Goal: Complete application form: Complete application form

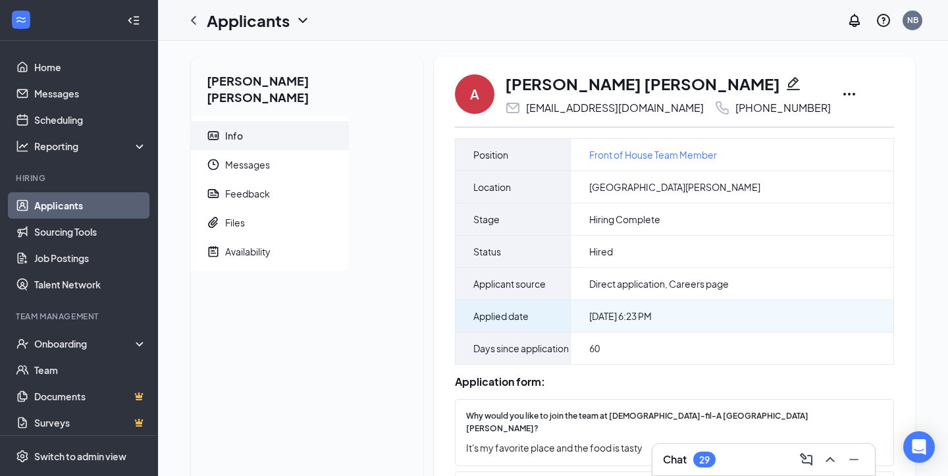
scroll to position [20, 0]
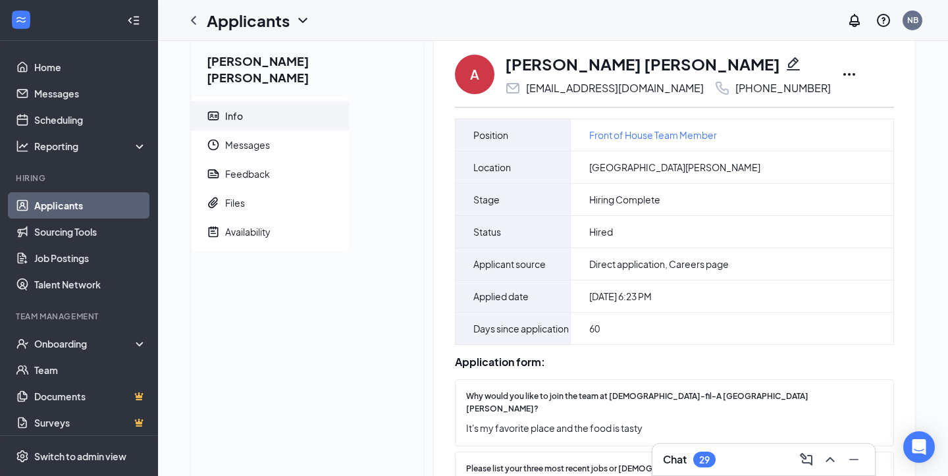
click at [785, 63] on icon "Pencil" at bounding box center [793, 64] width 16 height 16
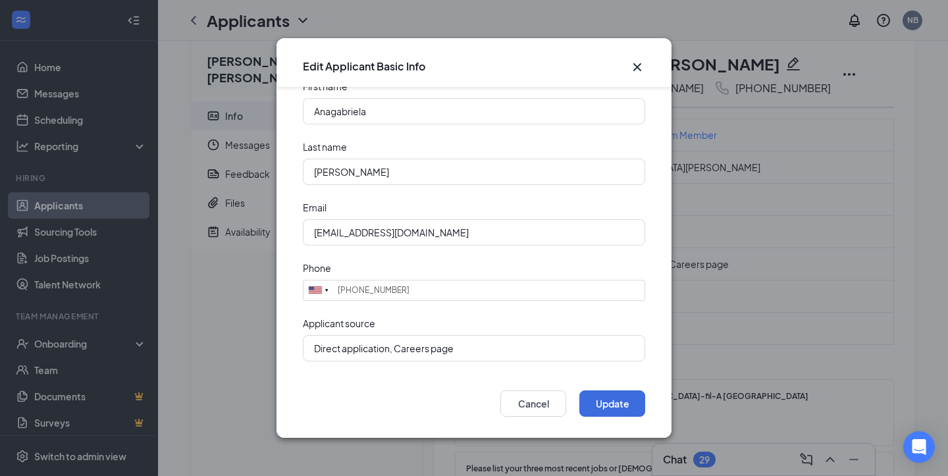
scroll to position [7, 0]
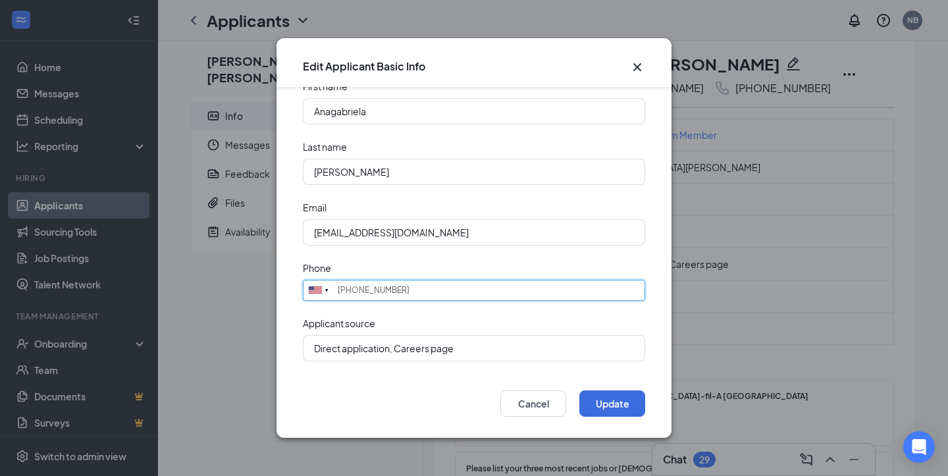
click at [407, 294] on input "(651) 432-7818" at bounding box center [474, 290] width 342 height 21
drag, startPoint x: 412, startPoint y: 286, endPoint x: 289, endPoint y: 286, distance: 123.1
click at [289, 286] on form "First name Anagabriela Last name Colon Rodriguez Email yes_y15@hotmail.com Phon…" at bounding box center [473, 232] width 395 height 290
paste input "651-432-7819"
type input "651-432-7819"
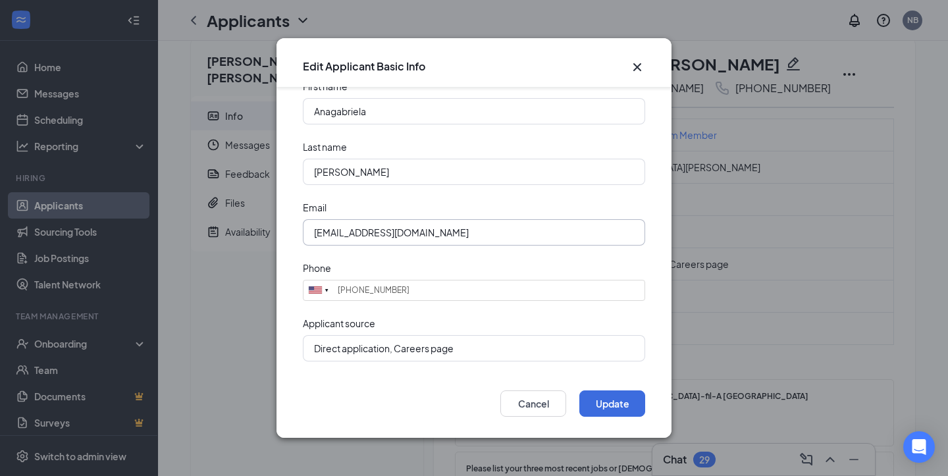
drag, startPoint x: 433, startPoint y: 233, endPoint x: 296, endPoint y: 230, distance: 136.9
click at [296, 230] on form "First name Anagabriela Last name Colon Rodriguez Email yes_y15@hotmail.com Phon…" at bounding box center [473, 232] width 395 height 290
type input "anagabriela9172@gmail.com"
click at [619, 400] on button "Update" at bounding box center [612, 403] width 66 height 26
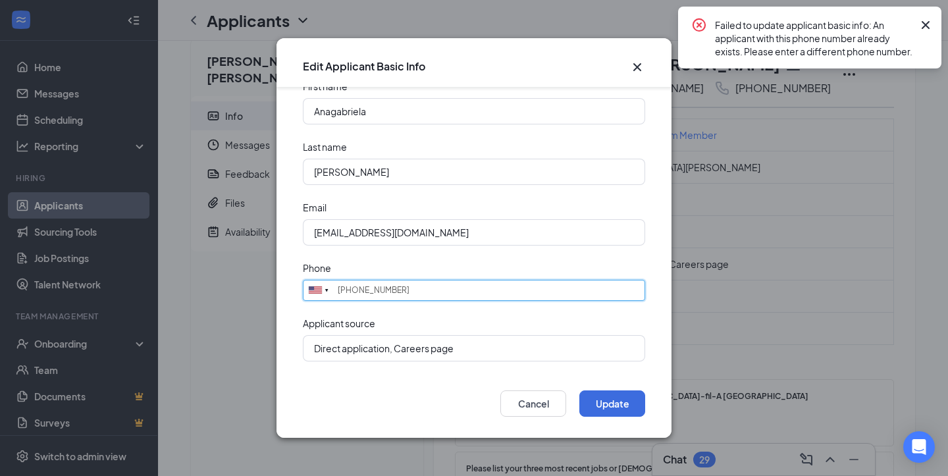
click at [409, 291] on input "651-432-7819" at bounding box center [474, 290] width 342 height 21
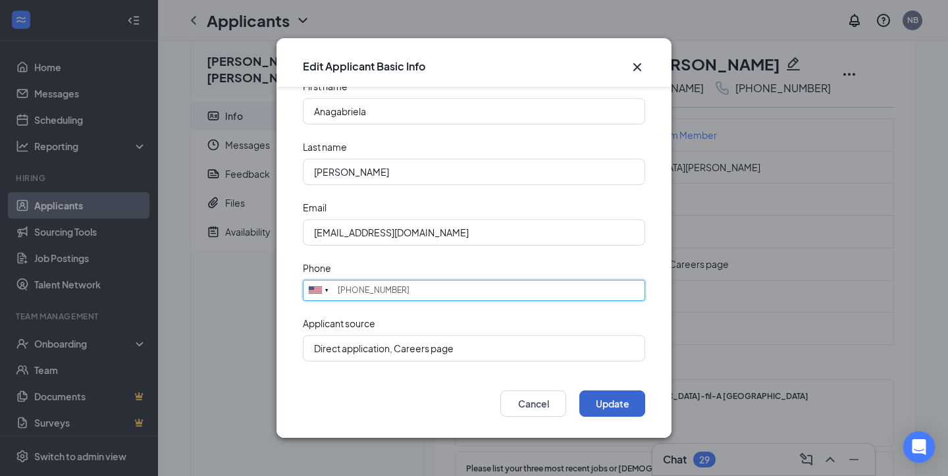
type input "651-432-7818"
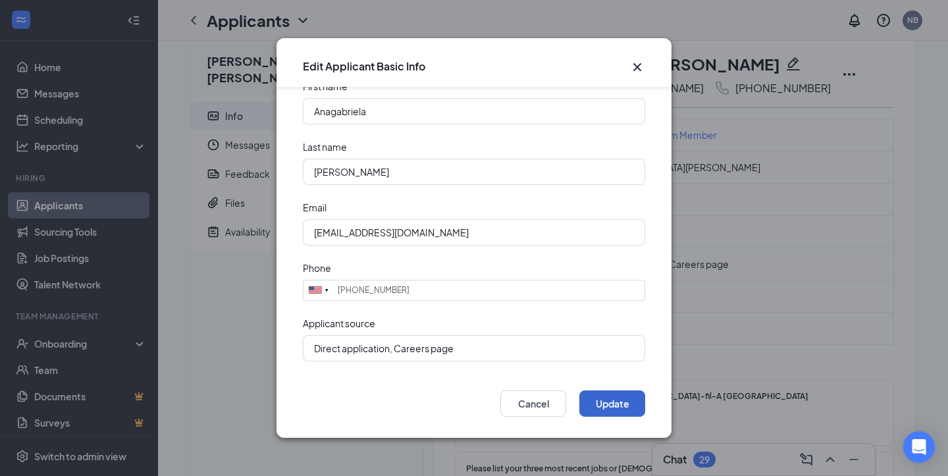
click at [595, 401] on button "Update" at bounding box center [612, 403] width 66 height 26
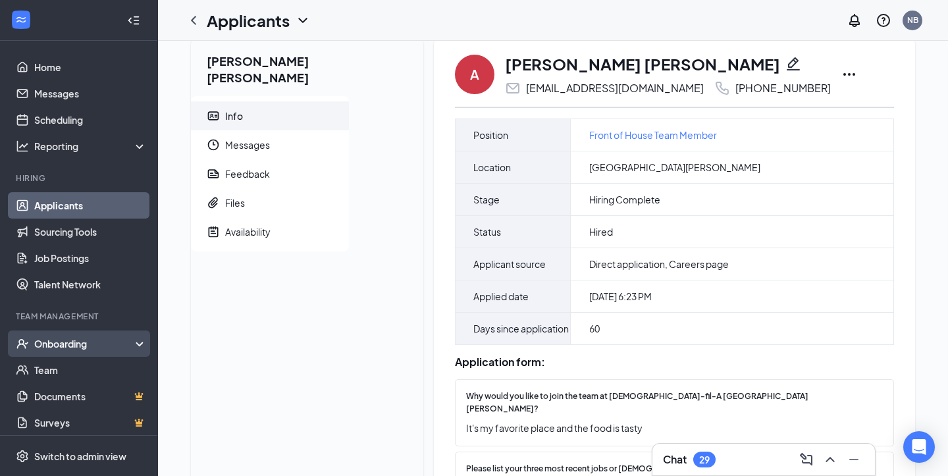
click at [81, 347] on div "Onboarding" at bounding box center [84, 343] width 101 height 13
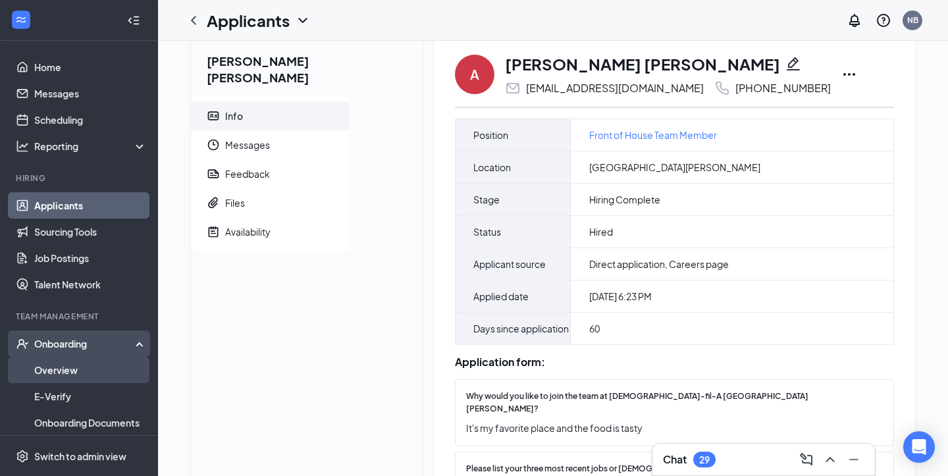
click at [68, 367] on link "Overview" at bounding box center [90, 370] width 113 height 26
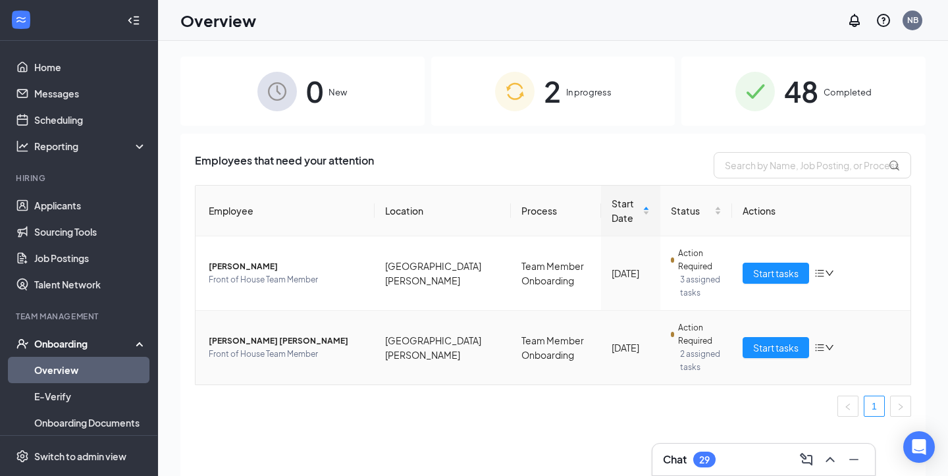
click at [308, 340] on span "[PERSON_NAME] [PERSON_NAME]" at bounding box center [286, 340] width 155 height 13
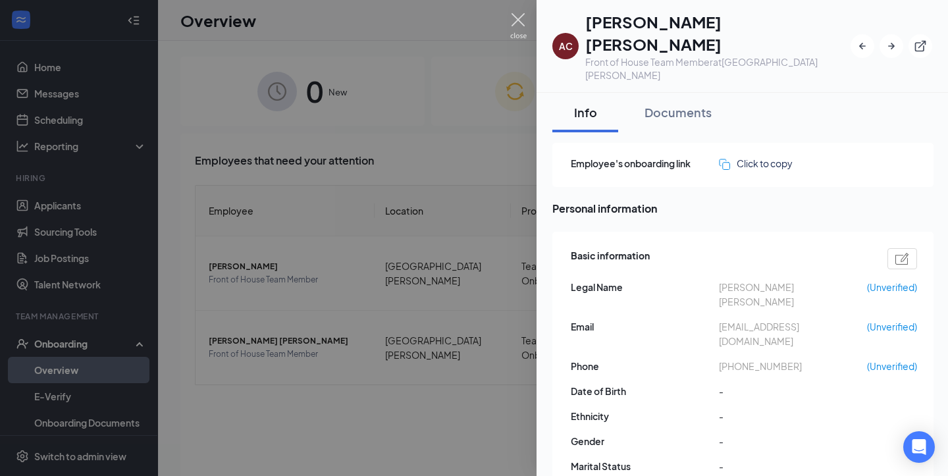
click at [520, 24] on img at bounding box center [518, 26] width 16 height 26
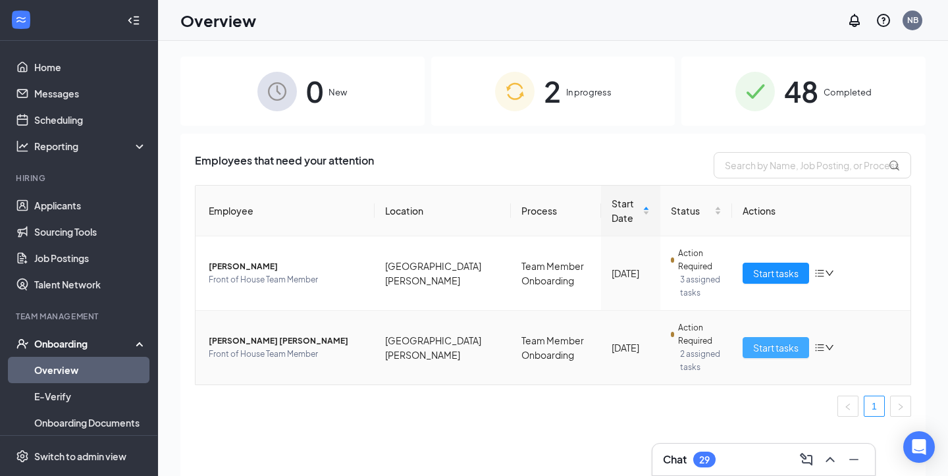
click at [775, 346] on span "Start tasks" at bounding box center [775, 347] width 45 height 14
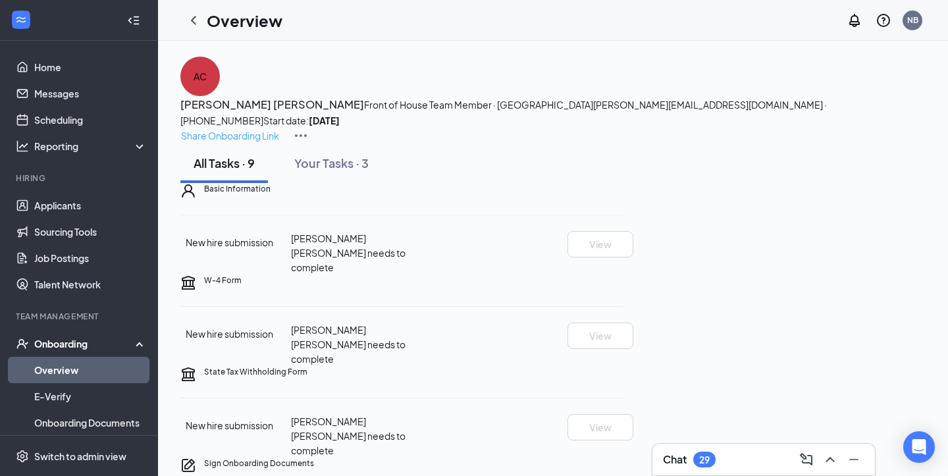
click at [279, 128] on p "Share Onboarding Link" at bounding box center [230, 135] width 98 height 14
type textarea "Hi Anagabriela, This is a gentle reminder to complete your onboarding before yo…"
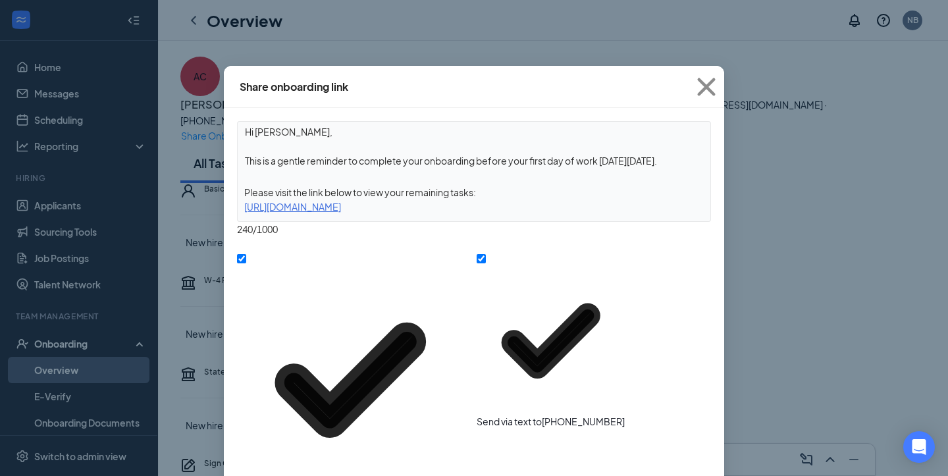
click at [477, 259] on input "Send via text to (651) 432-7818" at bounding box center [480, 258] width 9 height 9
checkbox input "false"
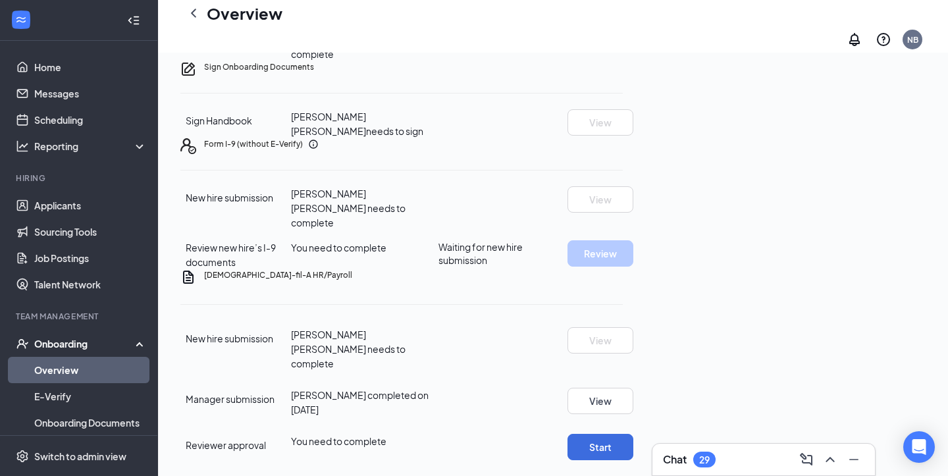
scroll to position [500, 0]
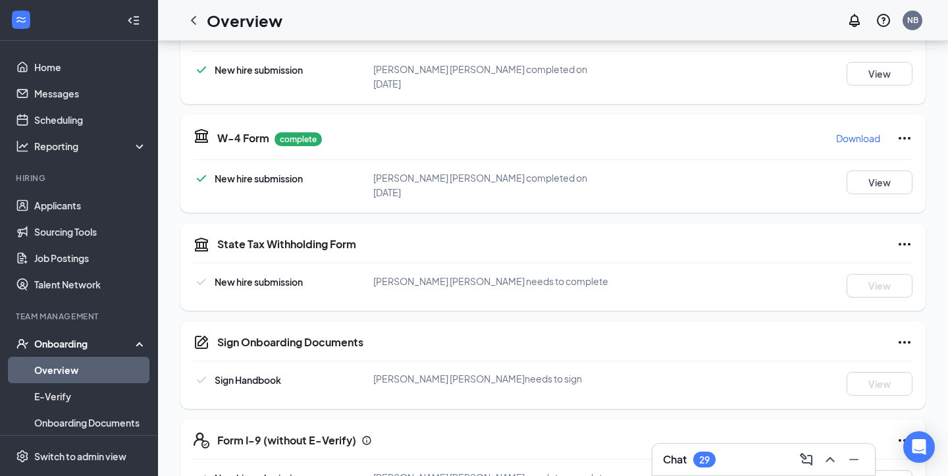
scroll to position [235, 0]
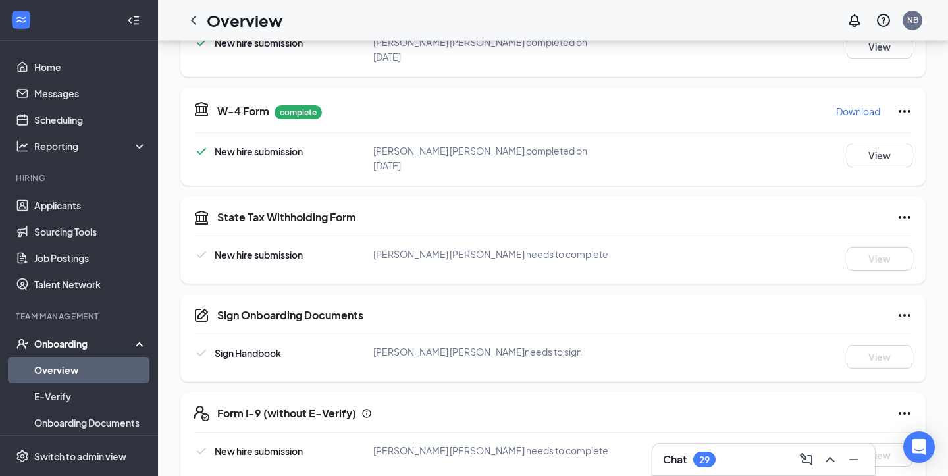
scroll to position [237, 0]
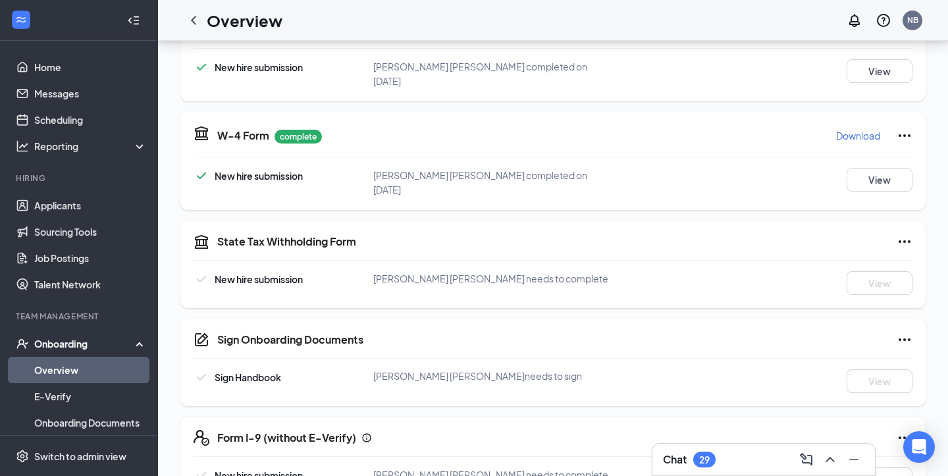
click at [655, 276] on div "New hire submission [PERSON_NAME] [PERSON_NAME] needs to complete View" at bounding box center [552, 283] width 719 height 24
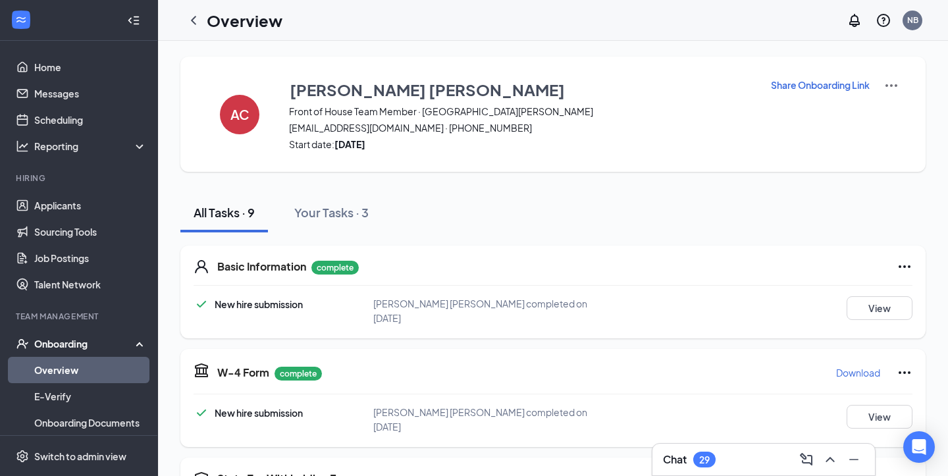
scroll to position [0, 0]
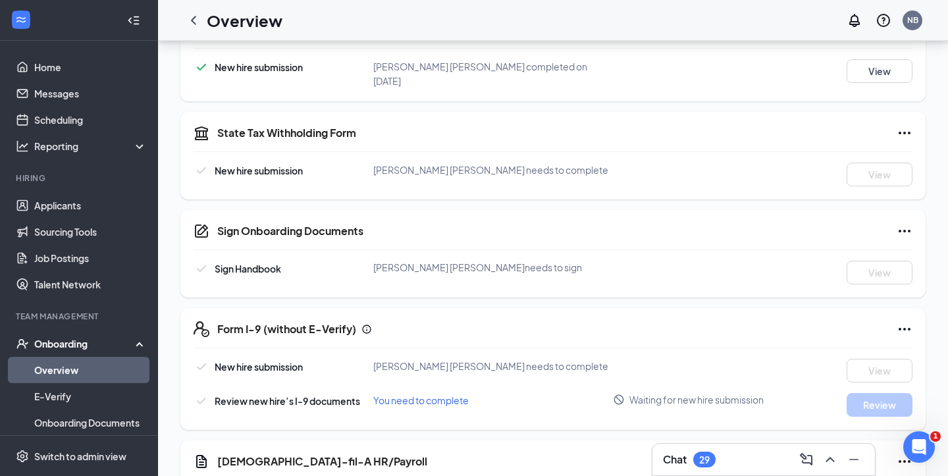
scroll to position [414, 0]
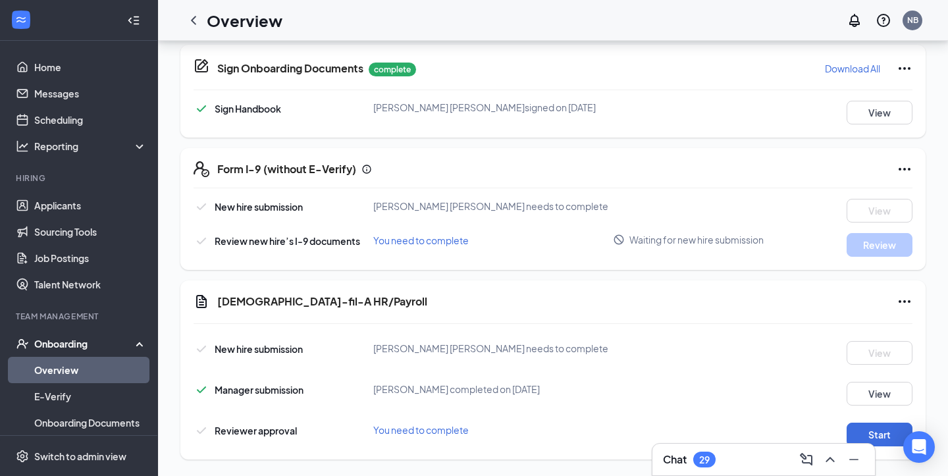
scroll to position [513, 0]
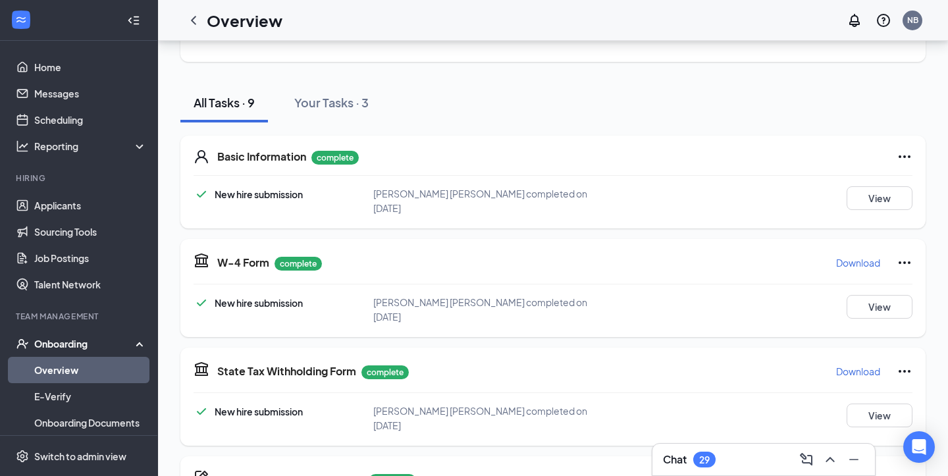
scroll to position [107, 0]
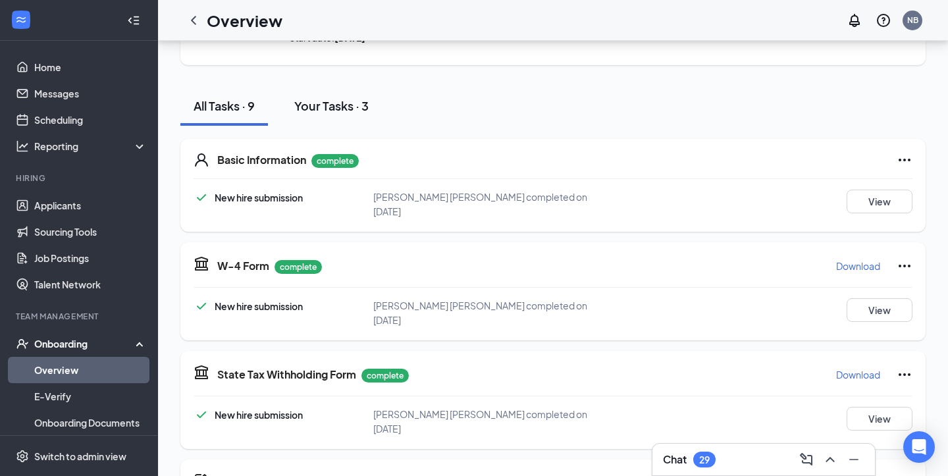
click at [346, 116] on button "Your Tasks · 3" at bounding box center [331, 105] width 101 height 39
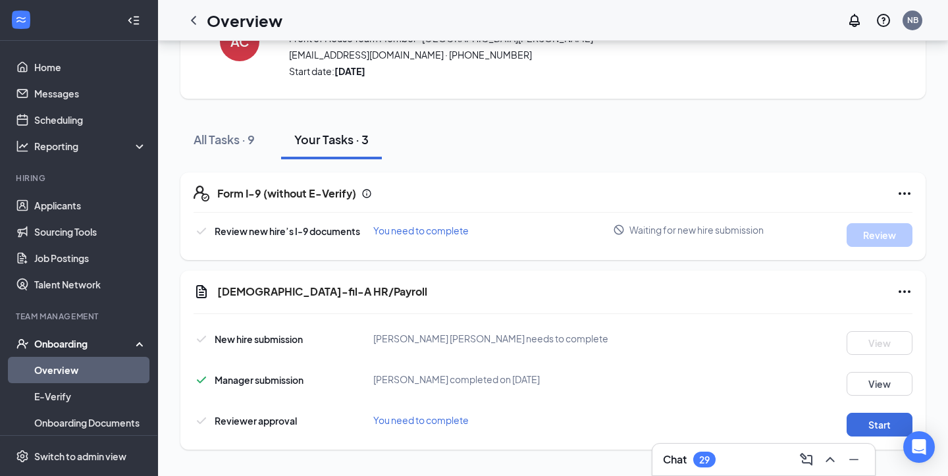
scroll to position [73, 0]
click at [244, 149] on button "All Tasks · 9" at bounding box center [224, 139] width 88 height 39
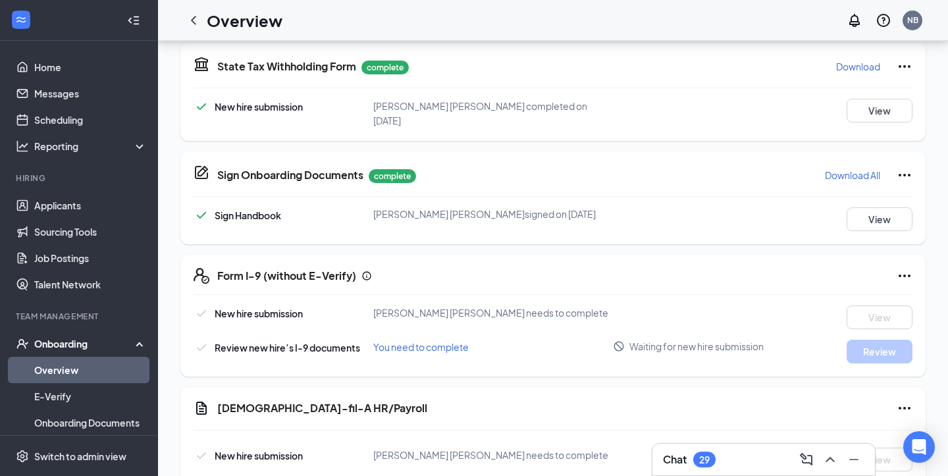
scroll to position [433, 0]
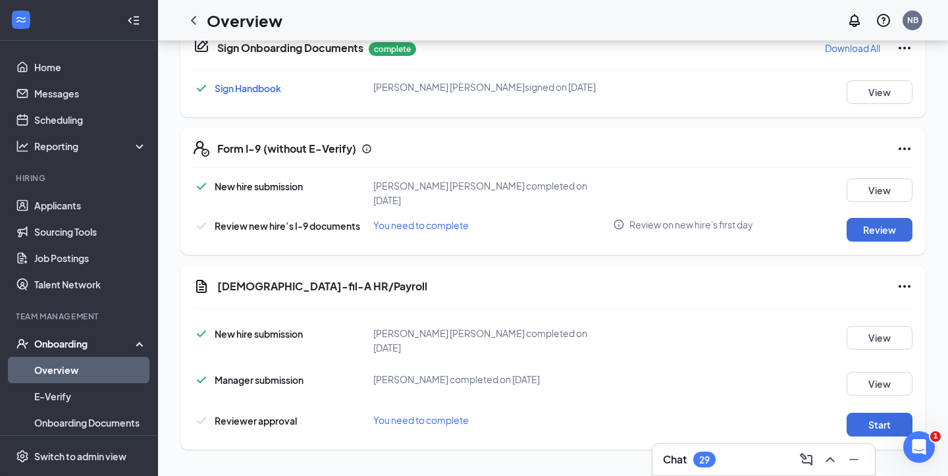
scroll to position [542, 0]
click at [860, 228] on button "Review" at bounding box center [879, 230] width 66 height 24
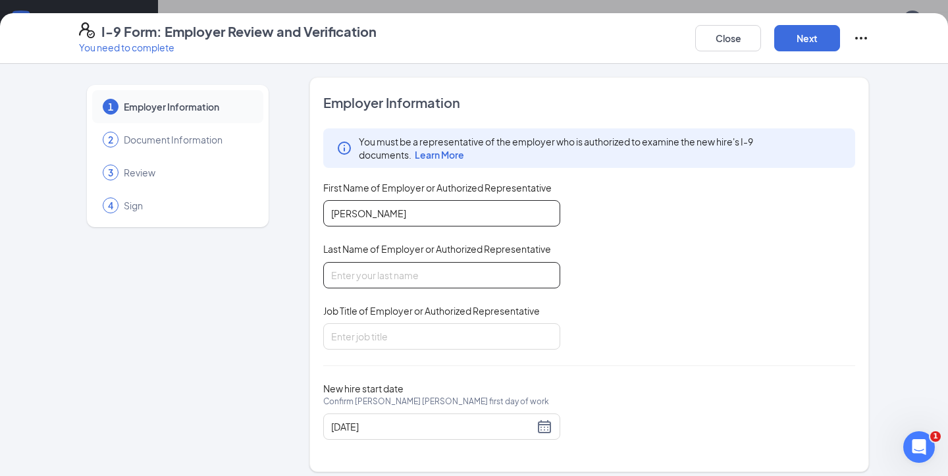
type input "Natalie"
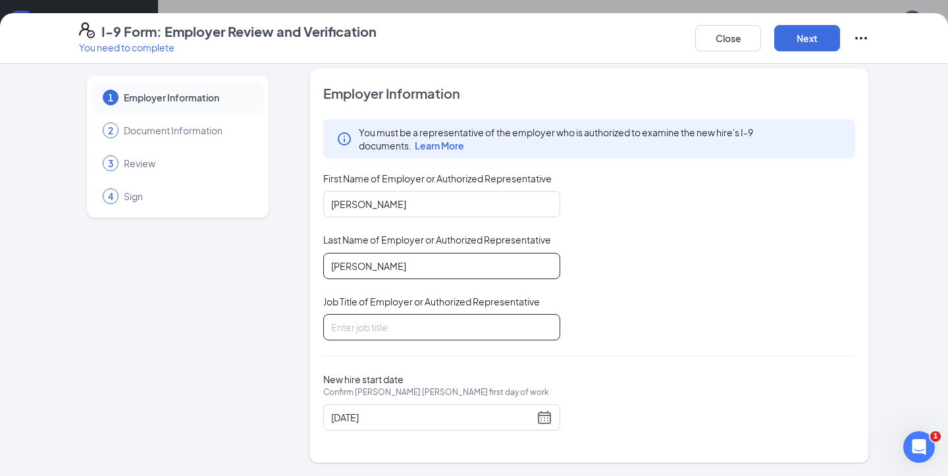
scroll to position [9, 0]
type input "Wilcox"
type input "Director"
click at [602, 357] on div at bounding box center [589, 357] width 532 height 1
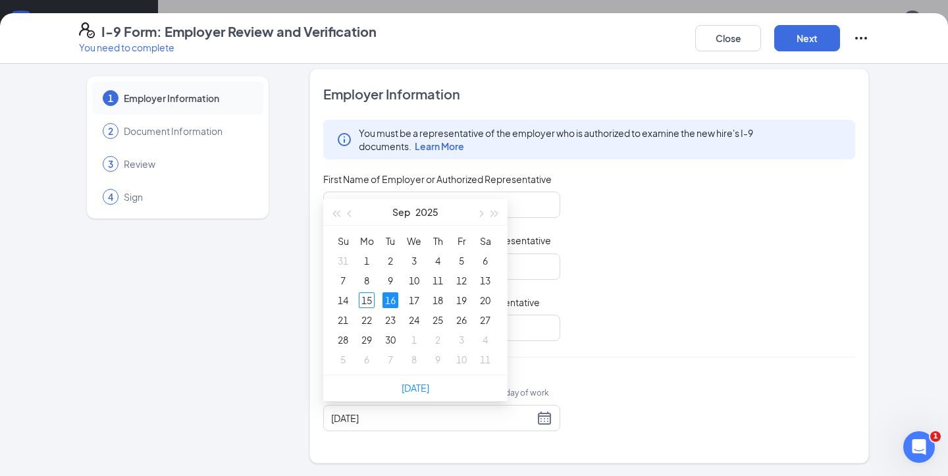
click at [650, 346] on div "Employer Information You must be a representative of the employer who is author…" at bounding box center [589, 266] width 532 height 362
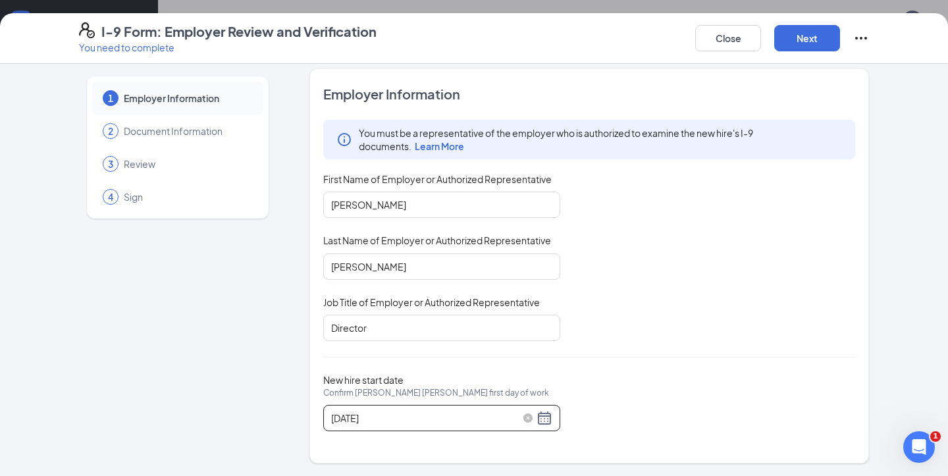
click at [542, 421] on div "09/16/2025" at bounding box center [441, 418] width 221 height 16
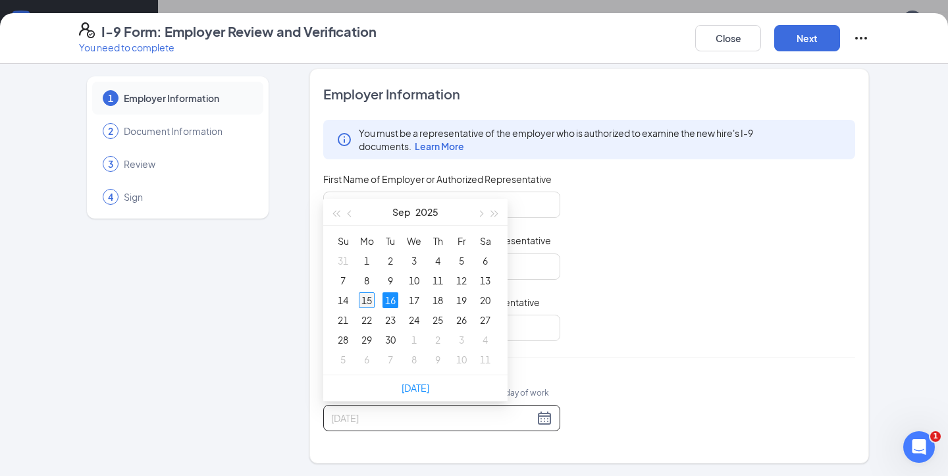
type input "09/15/2025"
click at [369, 302] on div "15" at bounding box center [367, 300] width 16 height 16
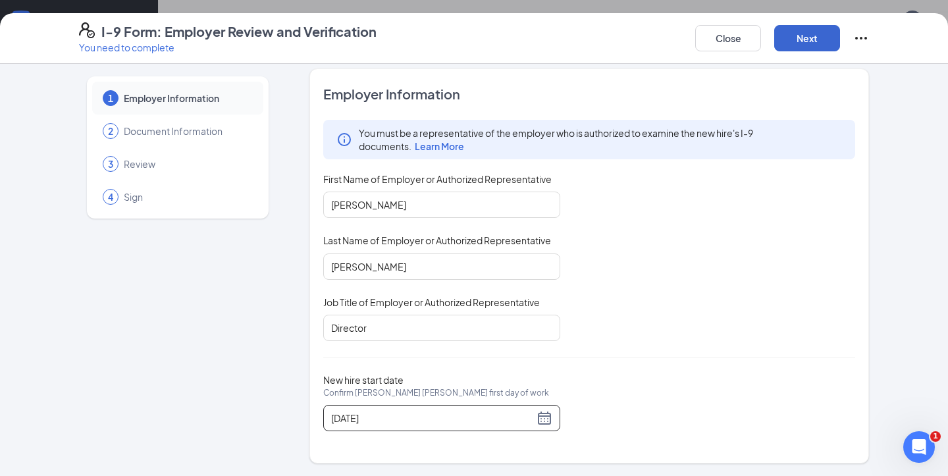
click at [811, 34] on button "Next" at bounding box center [807, 38] width 66 height 26
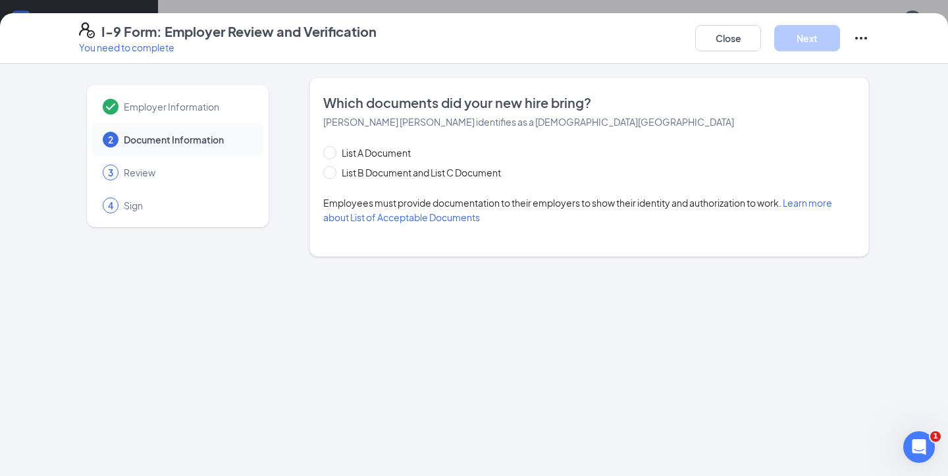
scroll to position [0, 0]
click at [338, 153] on span "List A Document" at bounding box center [376, 152] width 80 height 14
click at [332, 153] on input "List A Document" at bounding box center [327, 150] width 9 height 9
radio input "true"
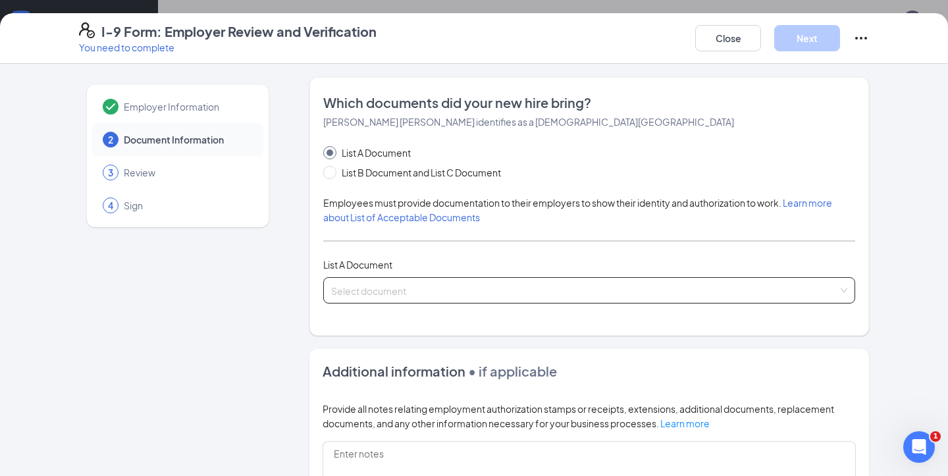
click at [365, 286] on input "search" at bounding box center [584, 288] width 507 height 20
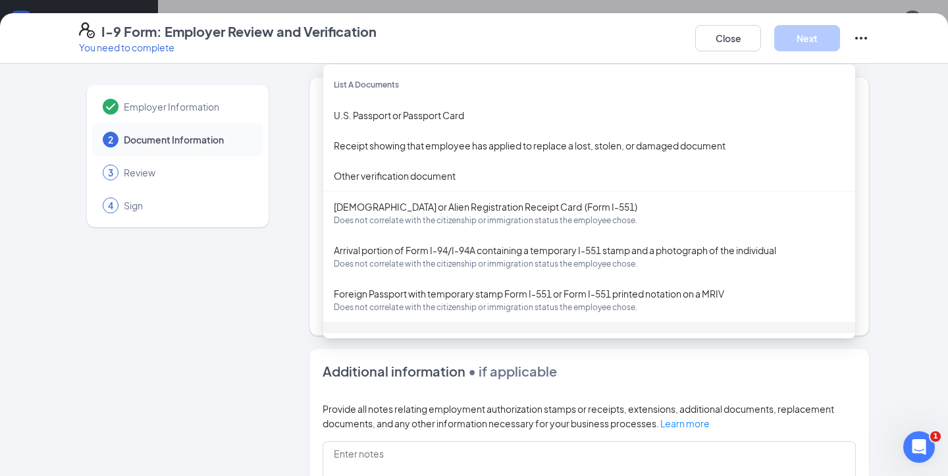
click at [399, 350] on div "Additional information • if applicable Provide all notes relating employment au…" at bounding box center [588, 454] width 559 height 211
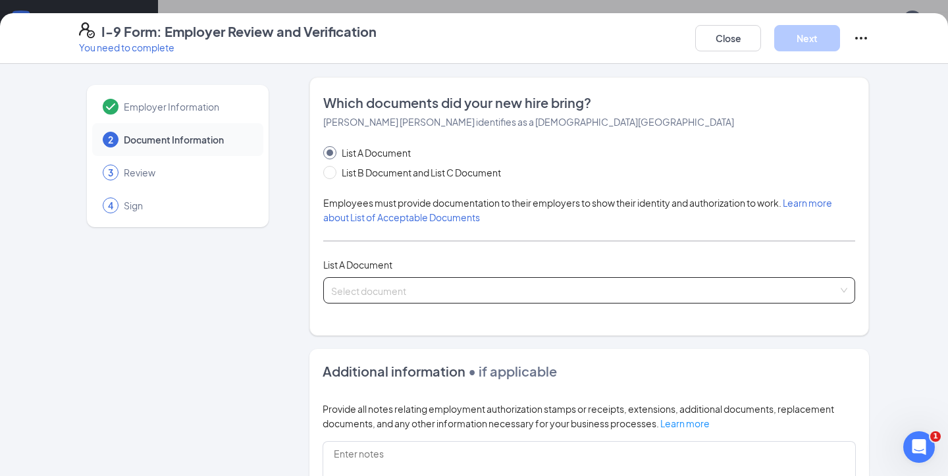
click at [369, 287] on input "search" at bounding box center [584, 288] width 507 height 20
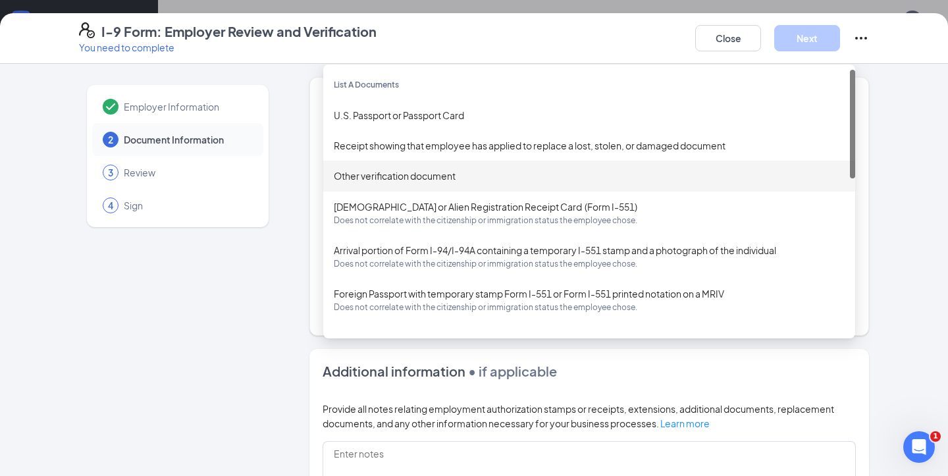
click at [299, 174] on div "Employer Information 2 Document Information 3 Review 4 Sign Which documents did…" at bounding box center [474, 381] width 790 height 608
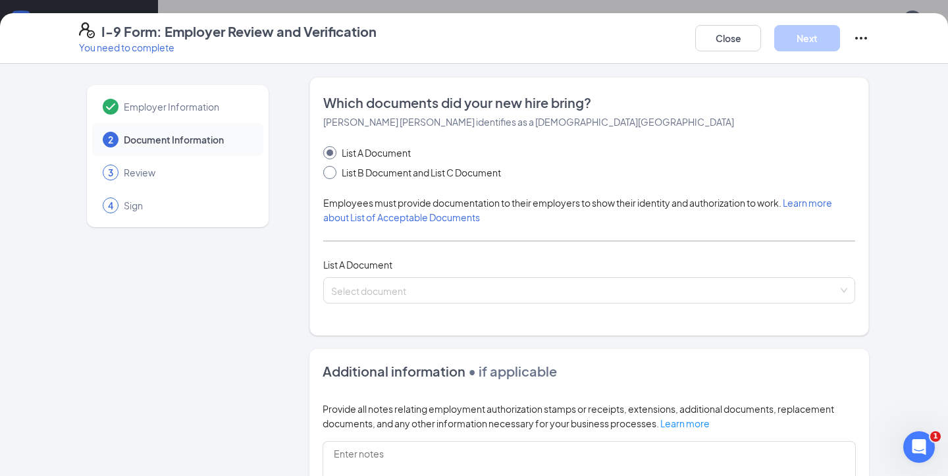
click at [342, 178] on span "List B Document and List C Document" at bounding box center [421, 172] width 170 height 14
click at [332, 175] on input "List B Document and List C Document" at bounding box center [327, 170] width 9 height 9
radio input "true"
radio input "false"
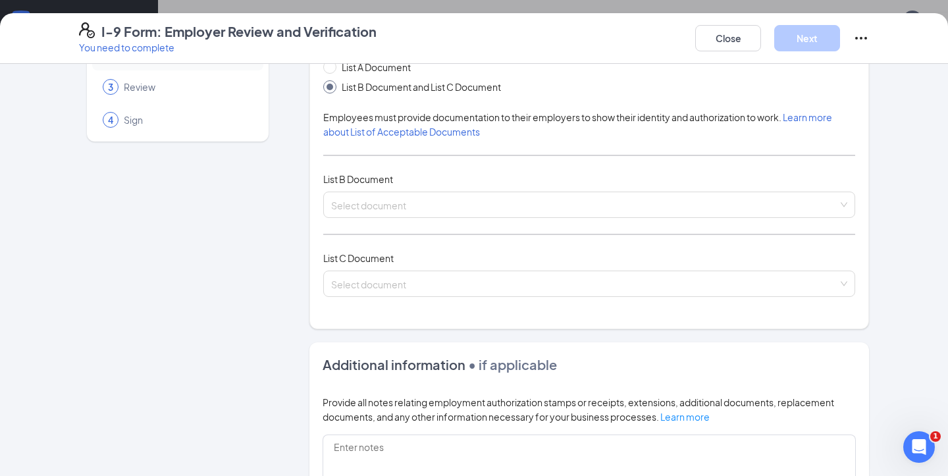
scroll to position [111, 0]
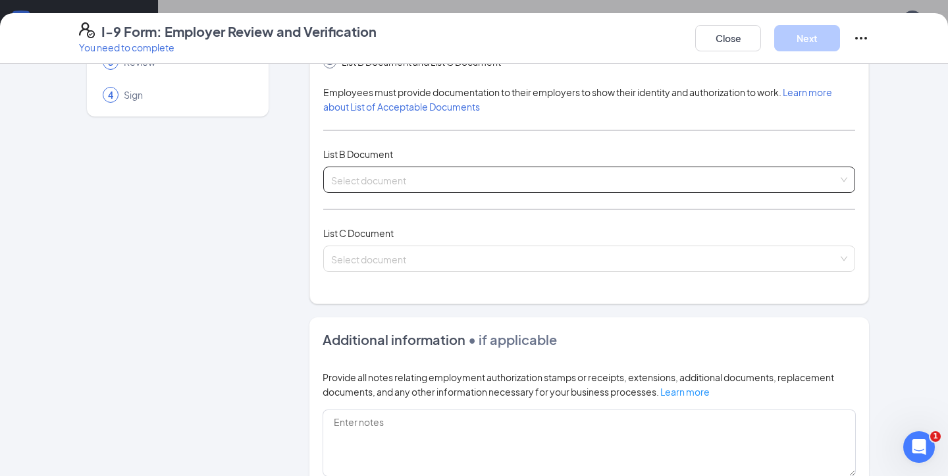
click at [370, 174] on input "search" at bounding box center [584, 177] width 507 height 20
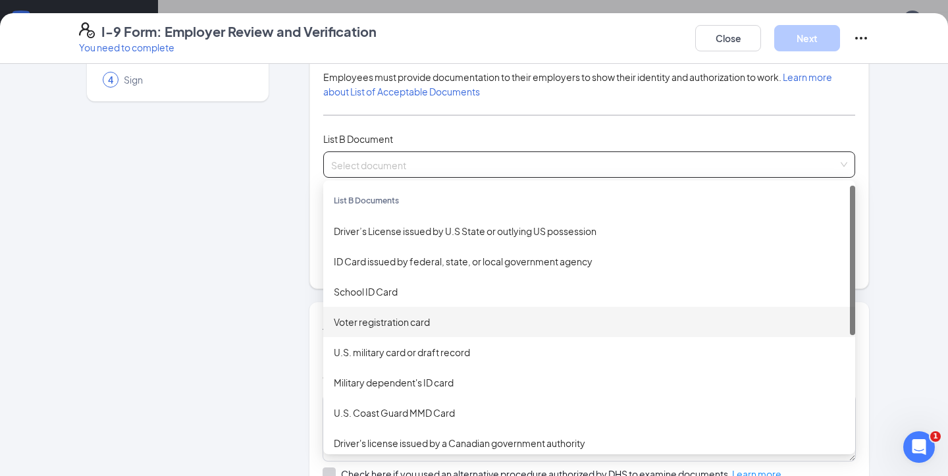
scroll to position [124, 0]
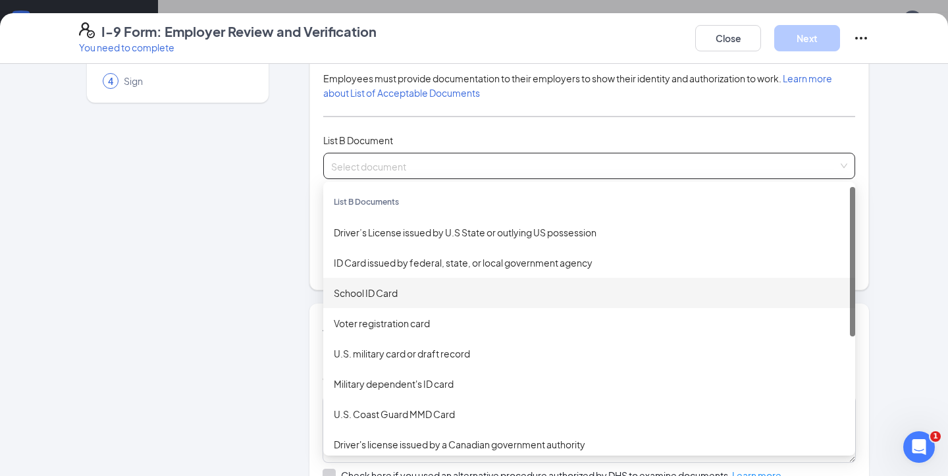
click at [297, 303] on div "Employer Information 2 Document Information 3 Review 4 Sign Which documents did…" at bounding box center [474, 296] width 790 height 687
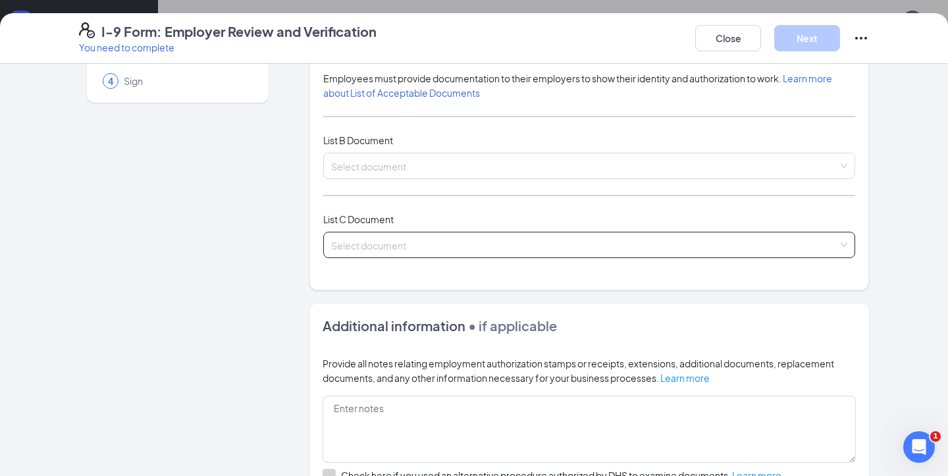
click at [376, 245] on input "search" at bounding box center [584, 242] width 507 height 20
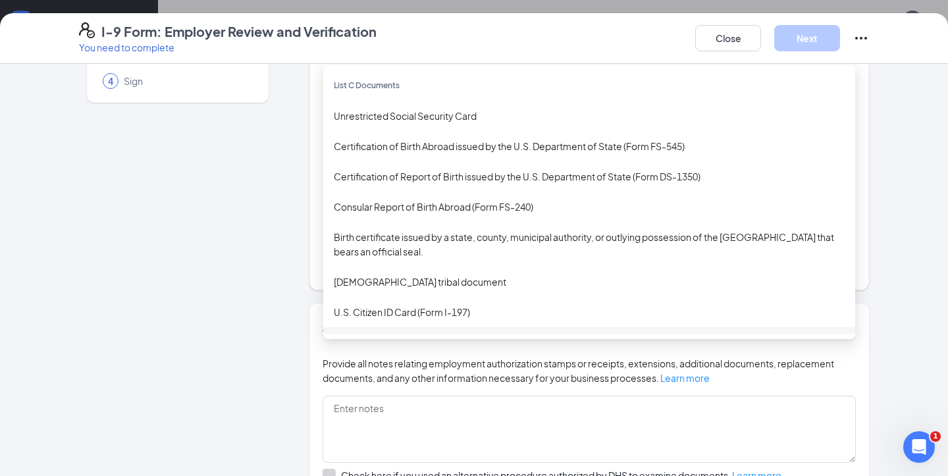
click at [451, 344] on div "Additional information • if applicable Provide all notes relating employment au…" at bounding box center [588, 408] width 559 height 211
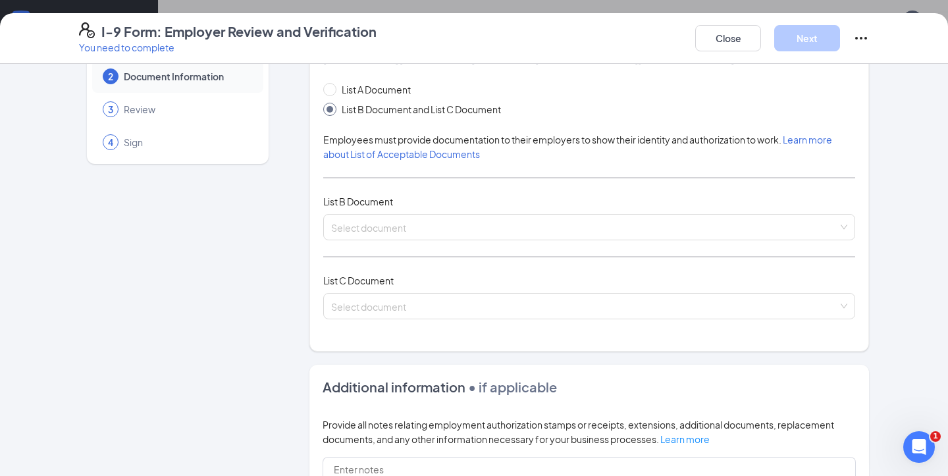
scroll to position [59, 0]
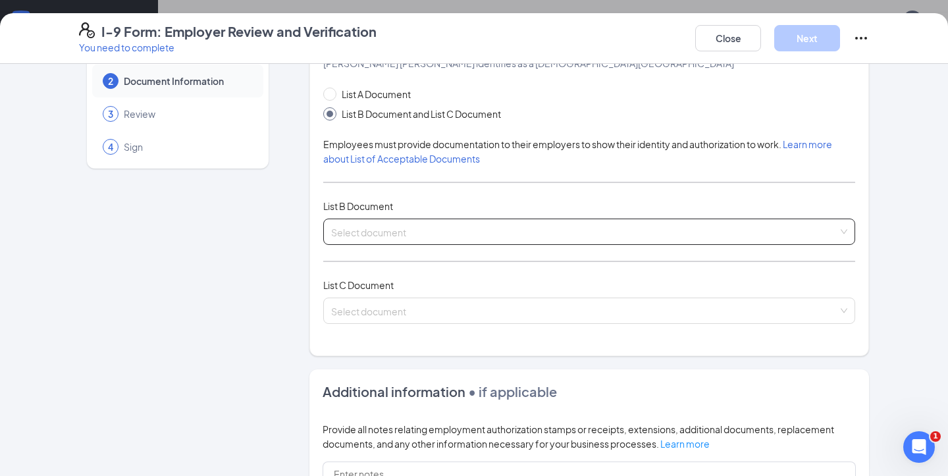
click at [378, 224] on input "search" at bounding box center [584, 229] width 507 height 20
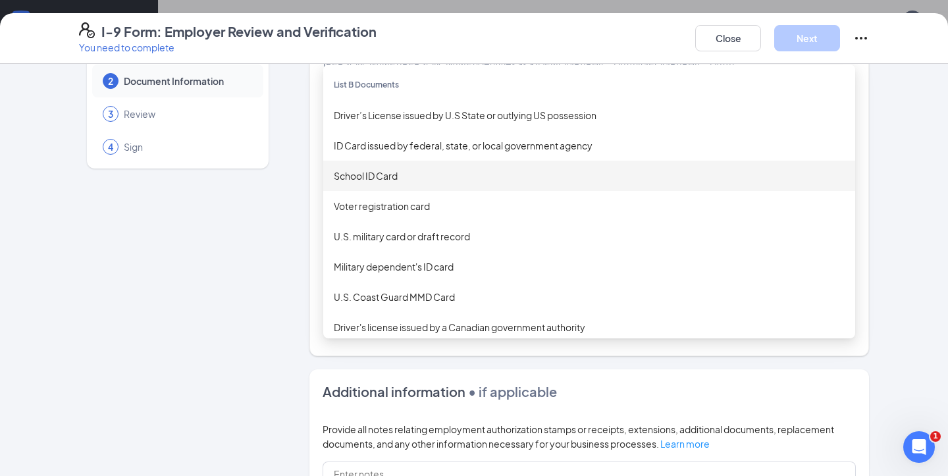
click at [283, 270] on div "Employer Information 2 Document Information 3 Review 4 Sign Which documents did…" at bounding box center [474, 361] width 790 height 687
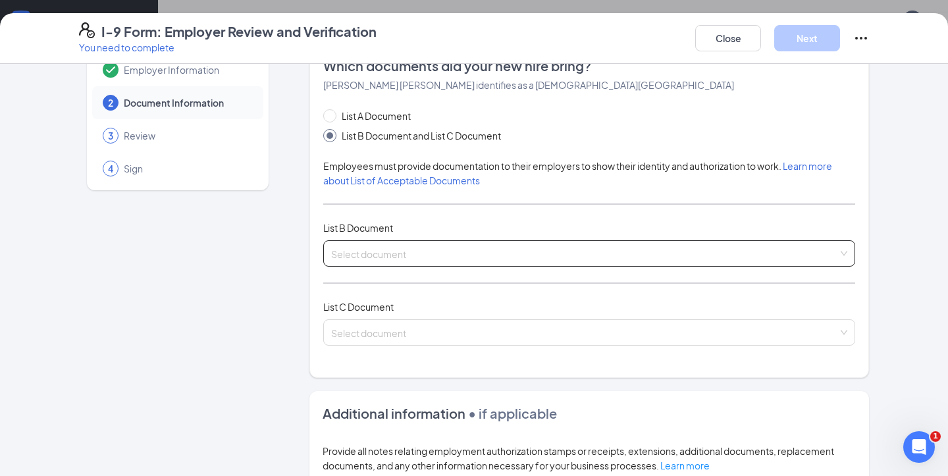
scroll to position [34, 0]
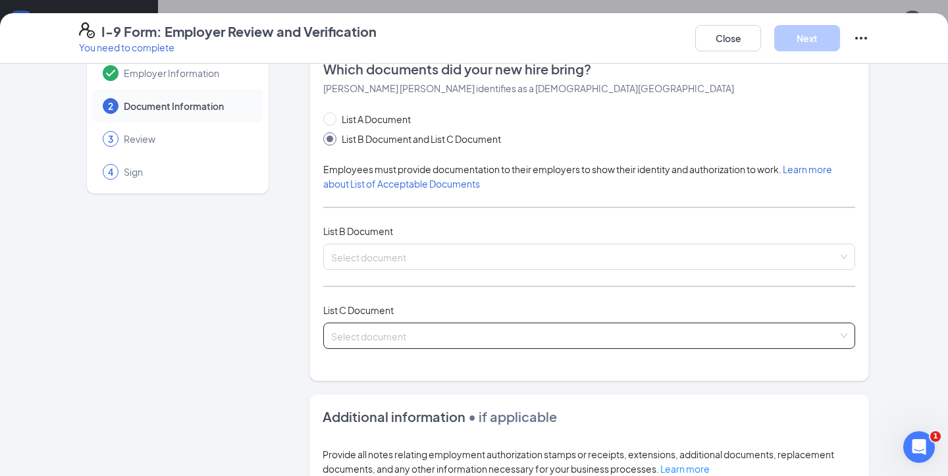
click at [371, 334] on input "search" at bounding box center [584, 333] width 507 height 20
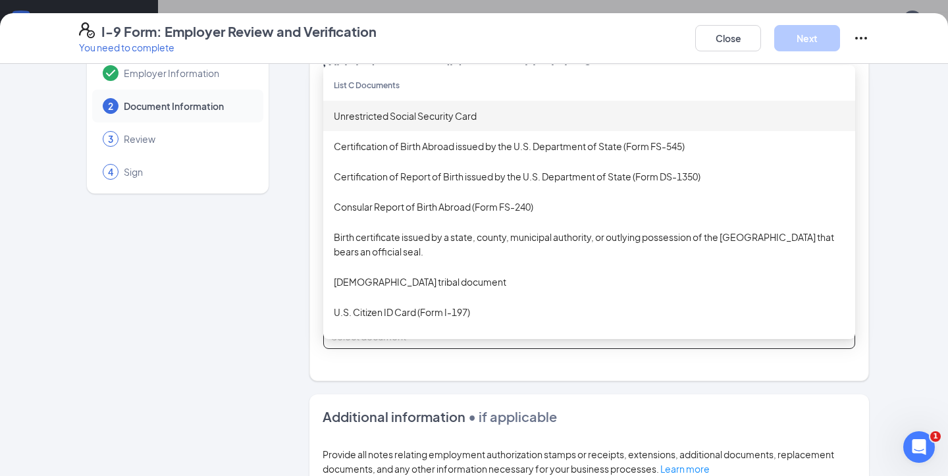
click at [414, 118] on div "Unrestricted Social Security Card" at bounding box center [589, 116] width 511 height 14
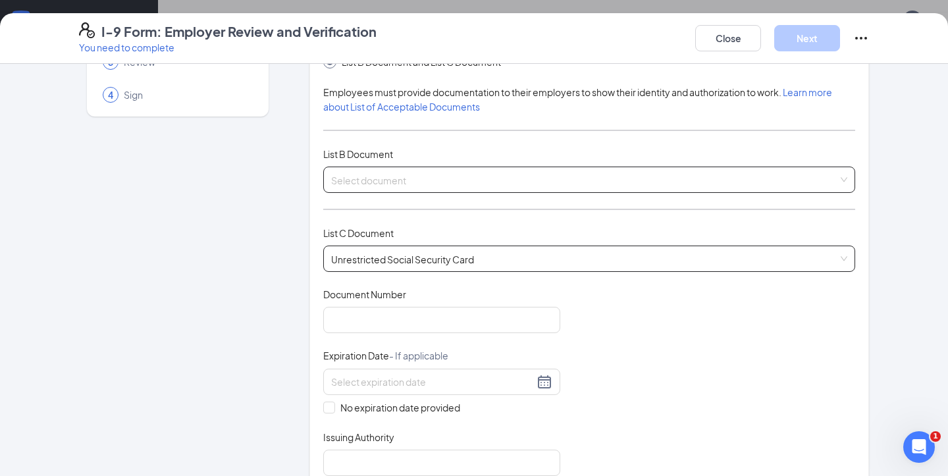
scroll to position [118, 0]
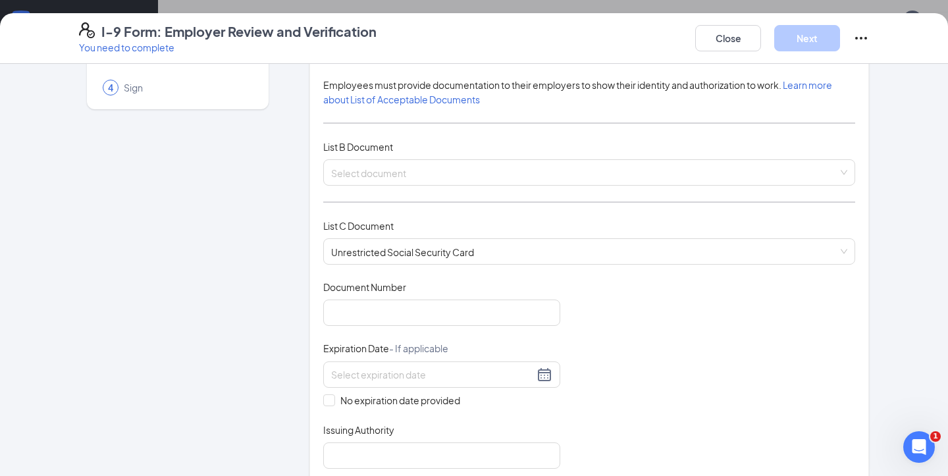
click at [397, 331] on div "Document Title Unrestricted Social Security Card Document Number Expiration Dat…" at bounding box center [589, 374] width 532 height 188
click at [396, 317] on input "Document Number" at bounding box center [441, 312] width 237 height 26
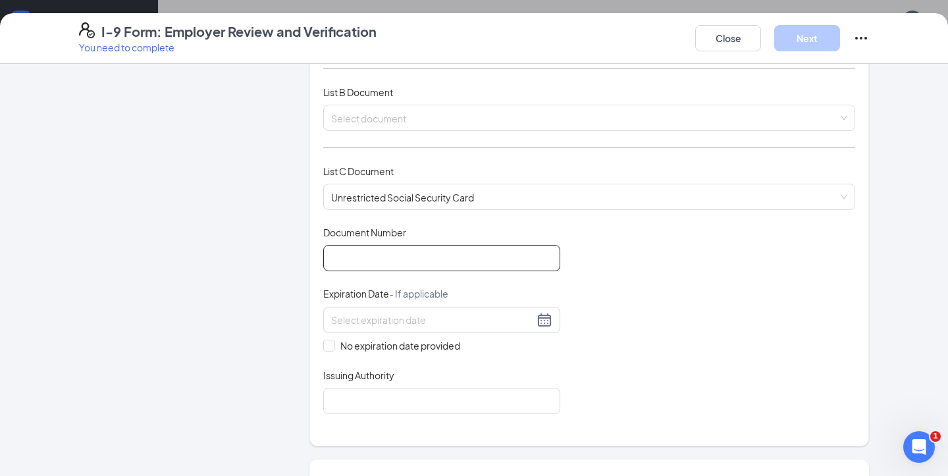
scroll to position [194, 0]
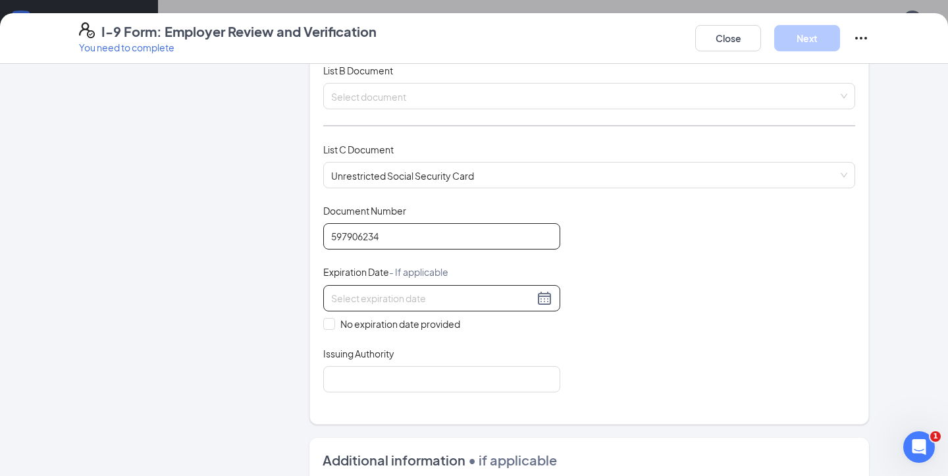
type input "597906234"
click at [398, 286] on div at bounding box center [441, 298] width 237 height 26
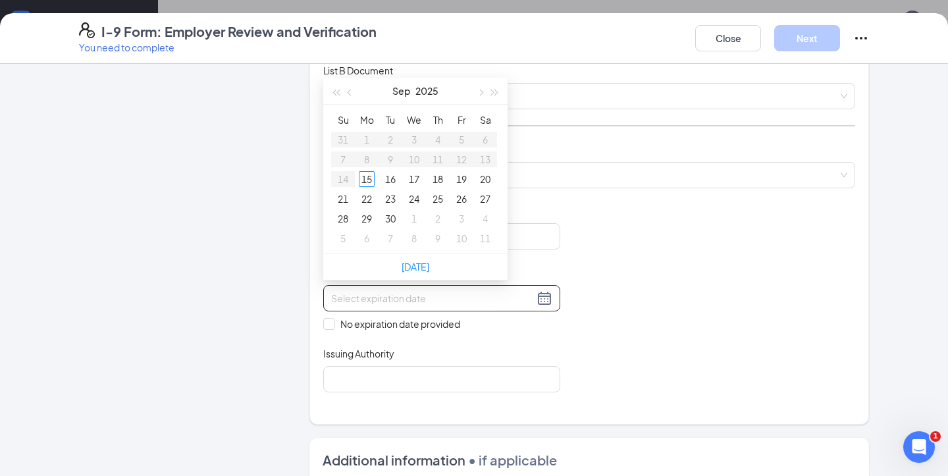
click at [590, 266] on div "Document Title Unrestricted Social Security Card Document Number 597906234 Expi…" at bounding box center [589, 298] width 532 height 188
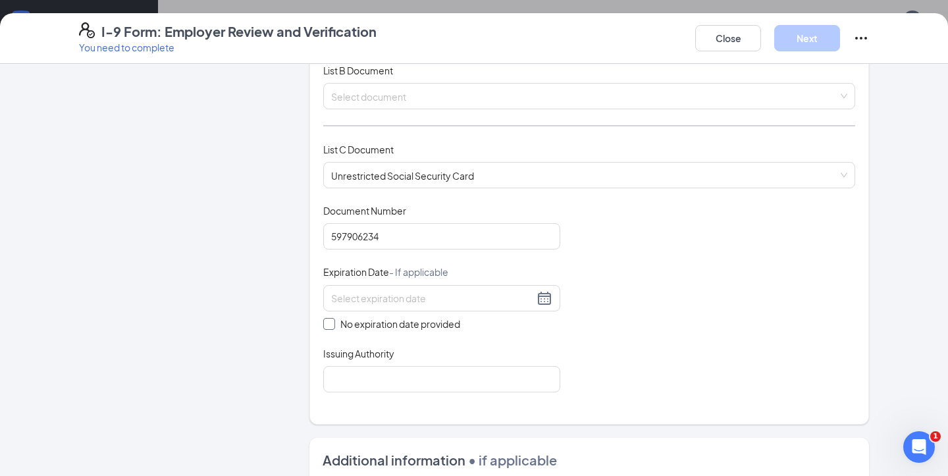
click at [327, 322] on input "No expiration date provided" at bounding box center [327, 322] width 9 height 9
checkbox input "true"
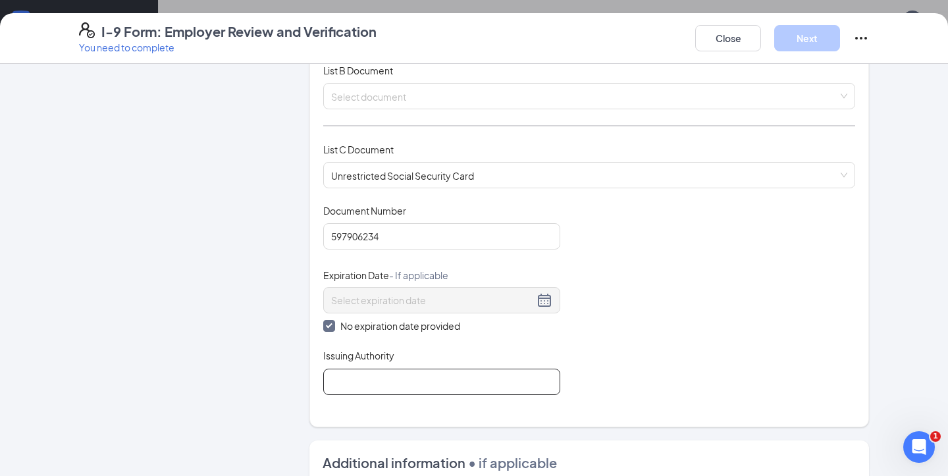
click at [380, 380] on input "Issuing Authority" at bounding box center [441, 382] width 237 height 26
click at [332, 380] on input "Social Security Administration" at bounding box center [441, 382] width 237 height 26
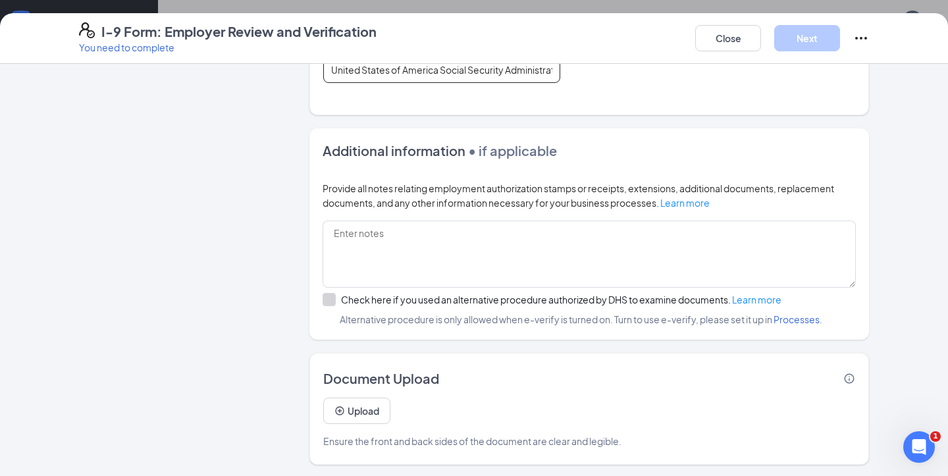
scroll to position [542, 0]
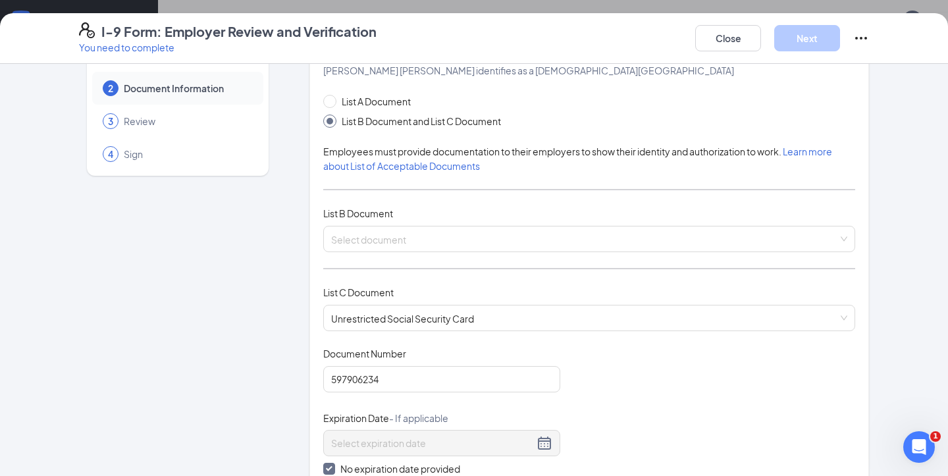
type input "United States of America Social Security Administration"
click at [630, 402] on div "Document Title Unrestricted Social Security Card Document Number 597906234 Expi…" at bounding box center [589, 442] width 532 height 191
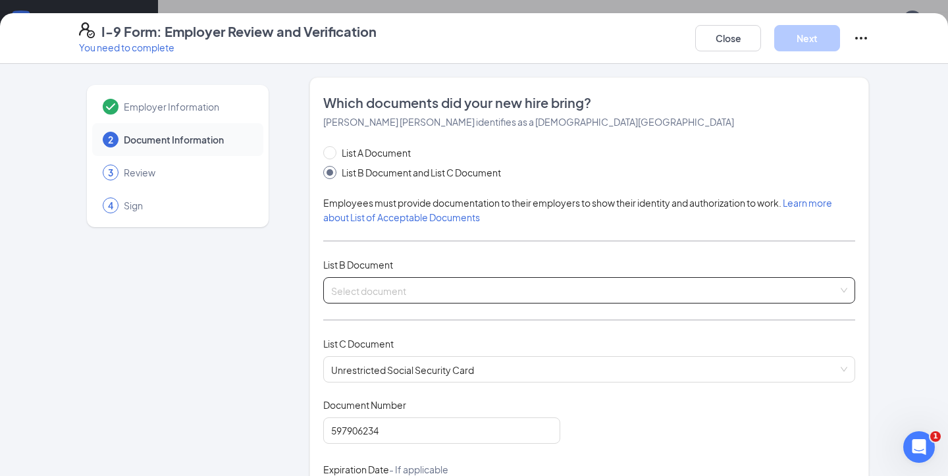
scroll to position [0, 0]
click at [466, 292] on input "search" at bounding box center [584, 288] width 507 height 20
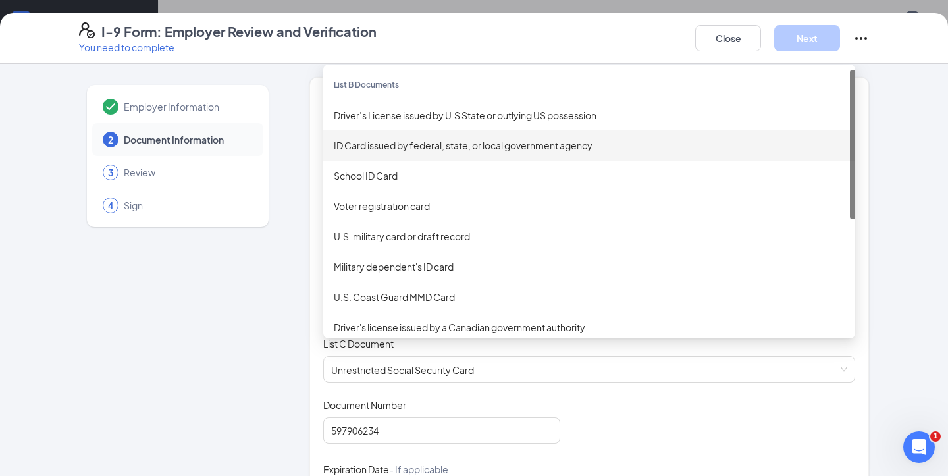
click at [421, 143] on div "ID Card issued by federal, state, or local government agency" at bounding box center [589, 145] width 511 height 14
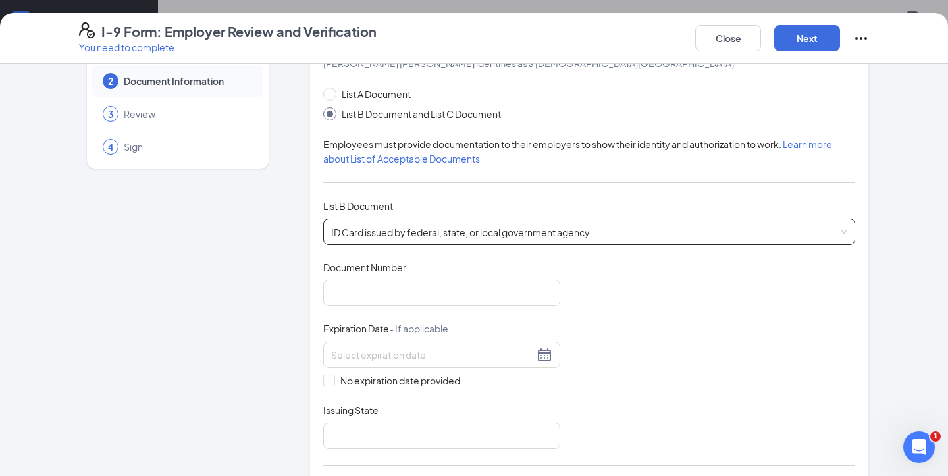
scroll to position [73, 0]
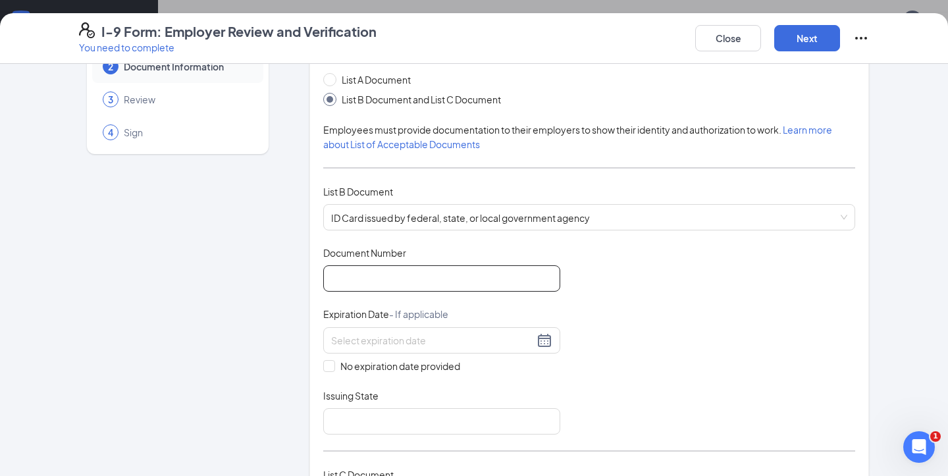
click at [413, 285] on input "Document Number" at bounding box center [441, 278] width 237 height 26
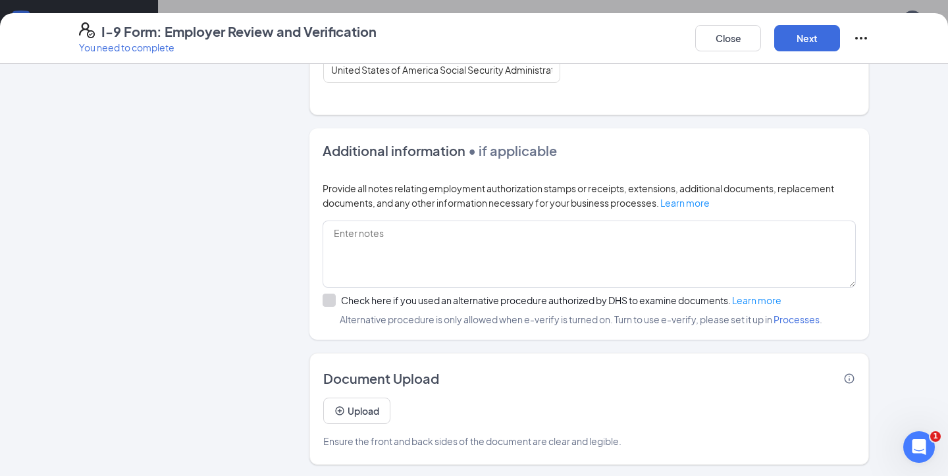
scroll to position [709, 0]
click at [749, 41] on button "Close" at bounding box center [728, 38] width 66 height 26
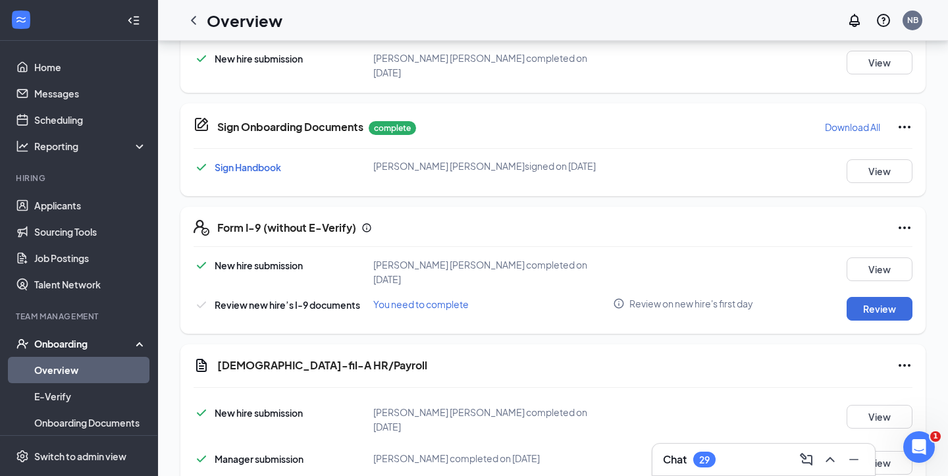
scroll to position [509, 0]
